Goal: Entertainment & Leisure: Consume media (video, audio)

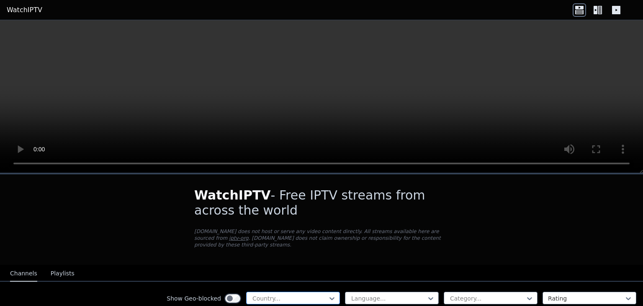
click at [328, 292] on div at bounding box center [332, 298] width 8 height 13
type input "*****"
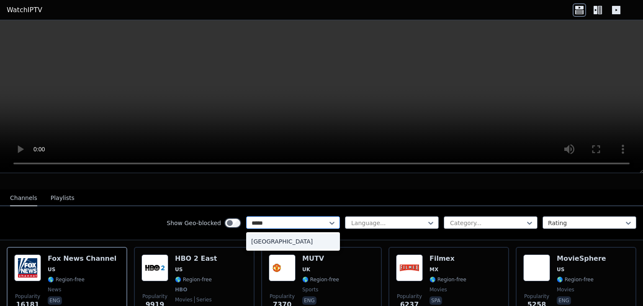
scroll to position [76, 0]
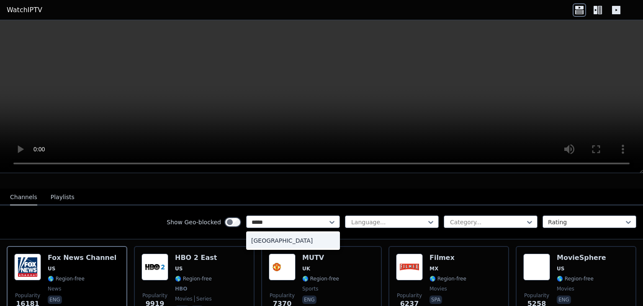
click at [289, 233] on div "[GEOGRAPHIC_DATA]" at bounding box center [293, 240] width 94 height 15
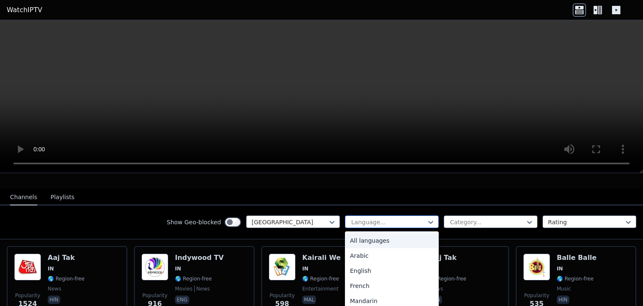
click at [373, 218] on div at bounding box center [388, 222] width 76 height 8
click at [367, 263] on div "English" at bounding box center [392, 270] width 94 height 15
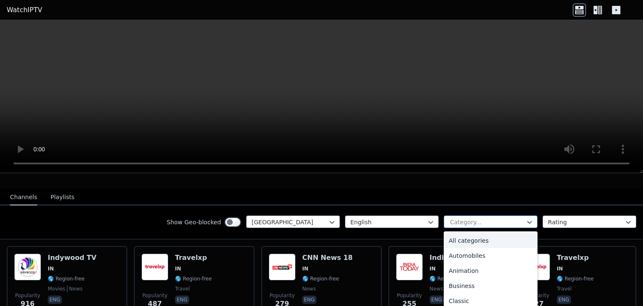
click at [482, 218] on div at bounding box center [487, 222] width 76 height 8
click at [465, 265] on div "Movies" at bounding box center [491, 270] width 94 height 15
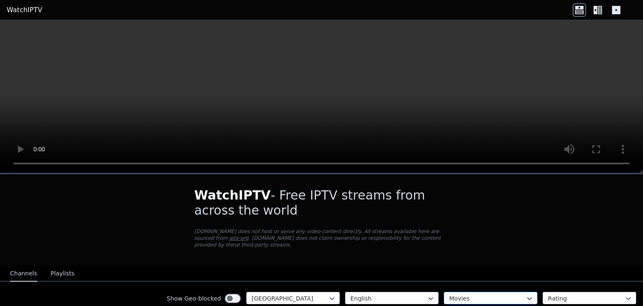
scroll to position [122, 0]
click at [517, 294] on div at bounding box center [487, 298] width 76 height 8
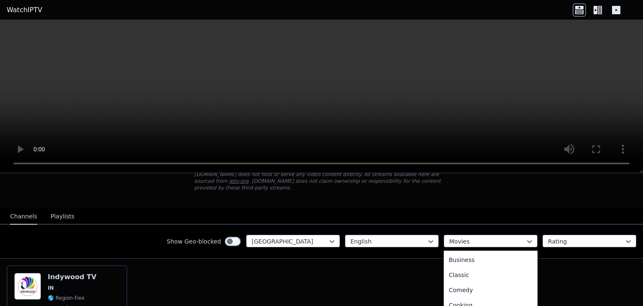
scroll to position [0, 0]
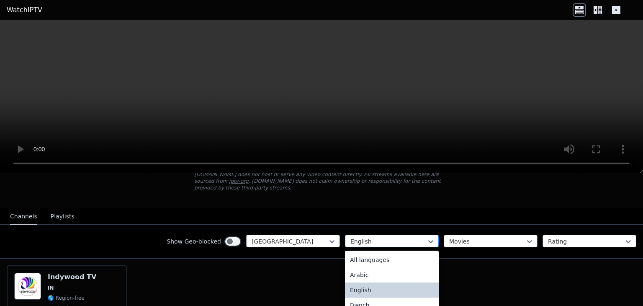
click at [415, 237] on div at bounding box center [388, 241] width 76 height 8
click at [390, 254] on div "All languages" at bounding box center [392, 259] width 94 height 15
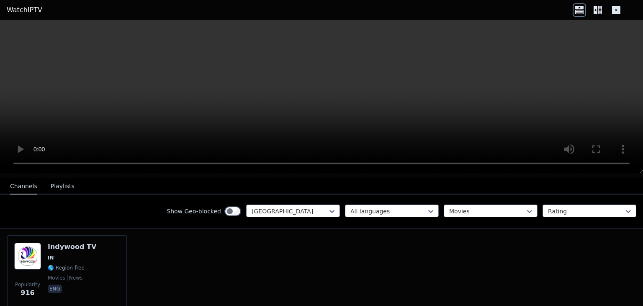
scroll to position [87, 0]
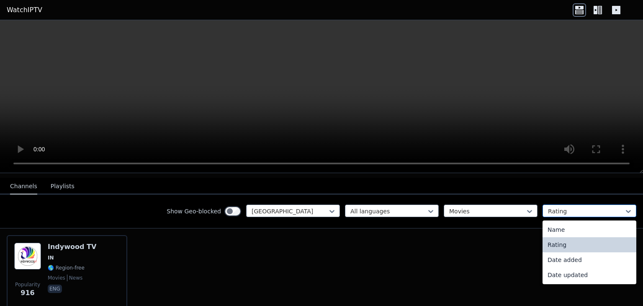
click at [567, 207] on div at bounding box center [586, 211] width 76 height 8
click at [565, 222] on div "Name" at bounding box center [589, 229] width 94 height 15
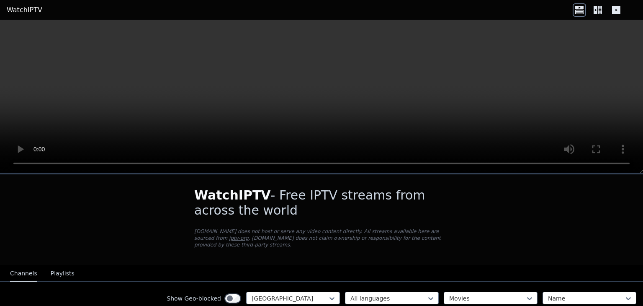
scroll to position [119, 0]
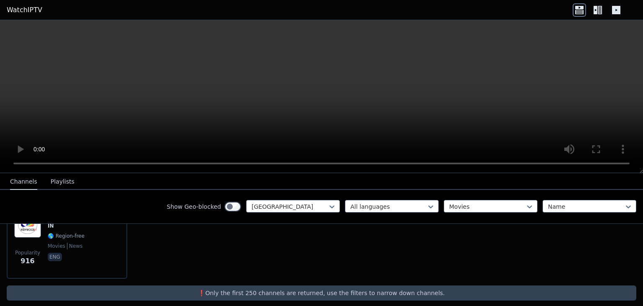
click at [561, 58] on video at bounding box center [321, 96] width 643 height 153
